Goal: Complete application form

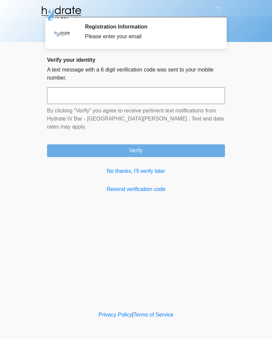
click at [69, 93] on input "text" at bounding box center [136, 95] width 178 height 17
type input "******"
click at [74, 144] on button "Verify" at bounding box center [136, 150] width 178 height 13
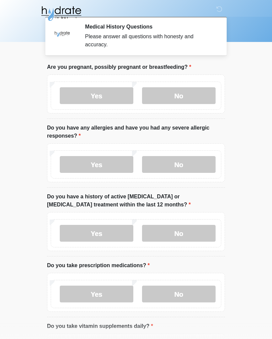
click at [171, 97] on label "No" at bounding box center [178, 95] width 73 height 17
click at [171, 166] on label "No" at bounding box center [178, 164] width 73 height 17
click at [173, 232] on label "No" at bounding box center [178, 233] width 73 height 17
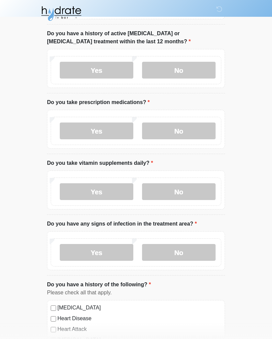
scroll to position [161, 0]
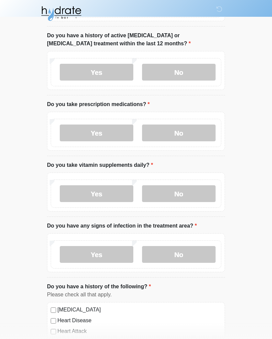
click at [85, 132] on label "Yes" at bounding box center [96, 132] width 73 height 17
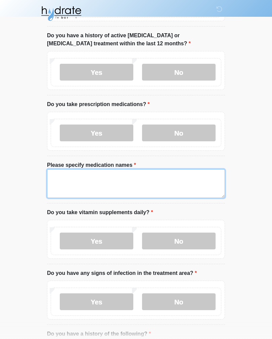
click at [69, 184] on textarea "Please specify medication names" at bounding box center [136, 183] width 178 height 29
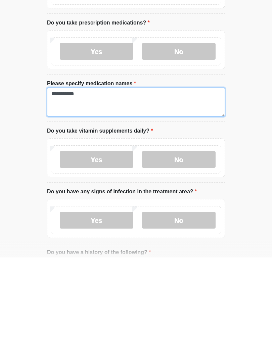
type textarea "**********"
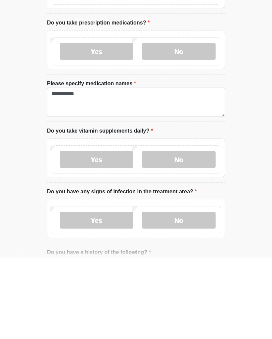
click at [192, 232] on label "No" at bounding box center [178, 240] width 73 height 17
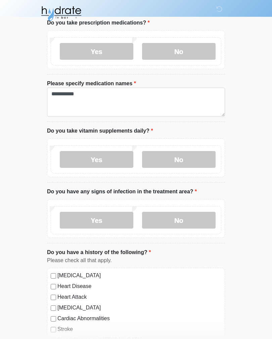
click at [188, 220] on label "No" at bounding box center [178, 220] width 73 height 17
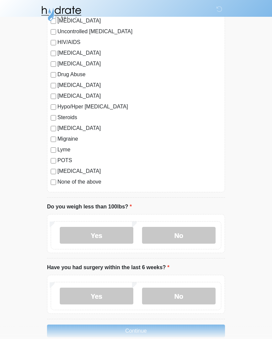
scroll to position [681, 0]
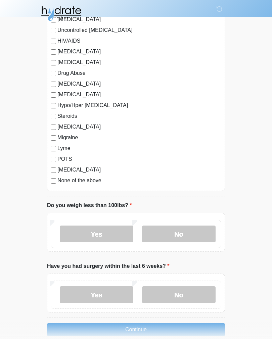
click at [190, 235] on label "No" at bounding box center [178, 233] width 73 height 17
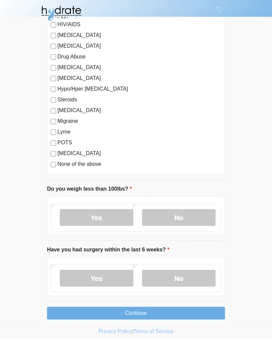
scroll to position [702, 0]
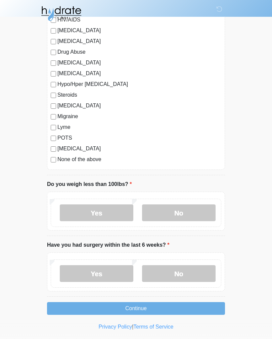
click at [184, 268] on label "No" at bounding box center [178, 273] width 73 height 17
click at [175, 309] on button "Continue" at bounding box center [136, 308] width 178 height 13
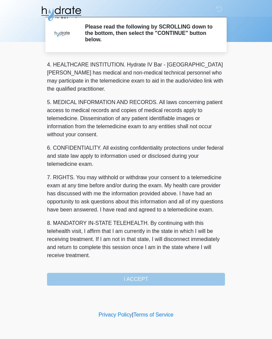
scroll to position [192, 0]
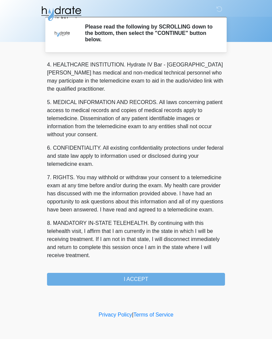
click at [168, 277] on button "I ACCEPT" at bounding box center [136, 279] width 178 height 13
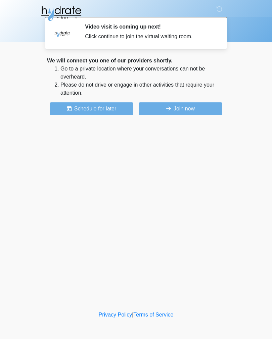
click at [191, 105] on button "Join now" at bounding box center [179, 108] width 83 height 13
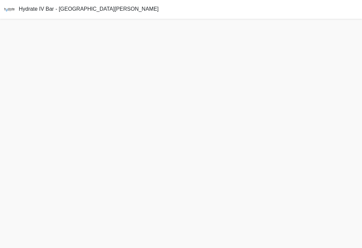
click at [26, 6] on span "Hydrate IV Bar - [GEOGRAPHIC_DATA][PERSON_NAME]" at bounding box center [89, 9] width 140 height 6
